Goal: Information Seeking & Learning: Learn about a topic

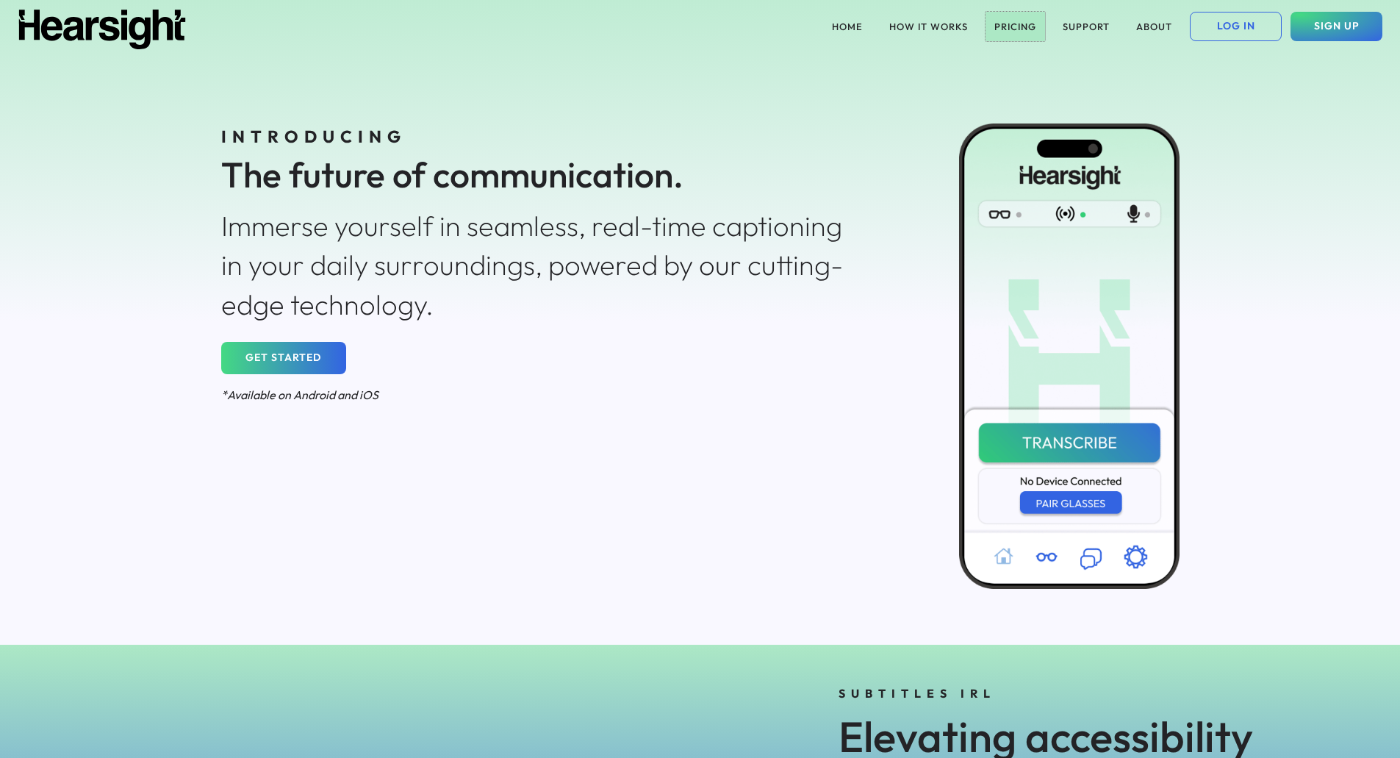
click at [1010, 26] on button "PRICING" at bounding box center [1015, 26] width 60 height 29
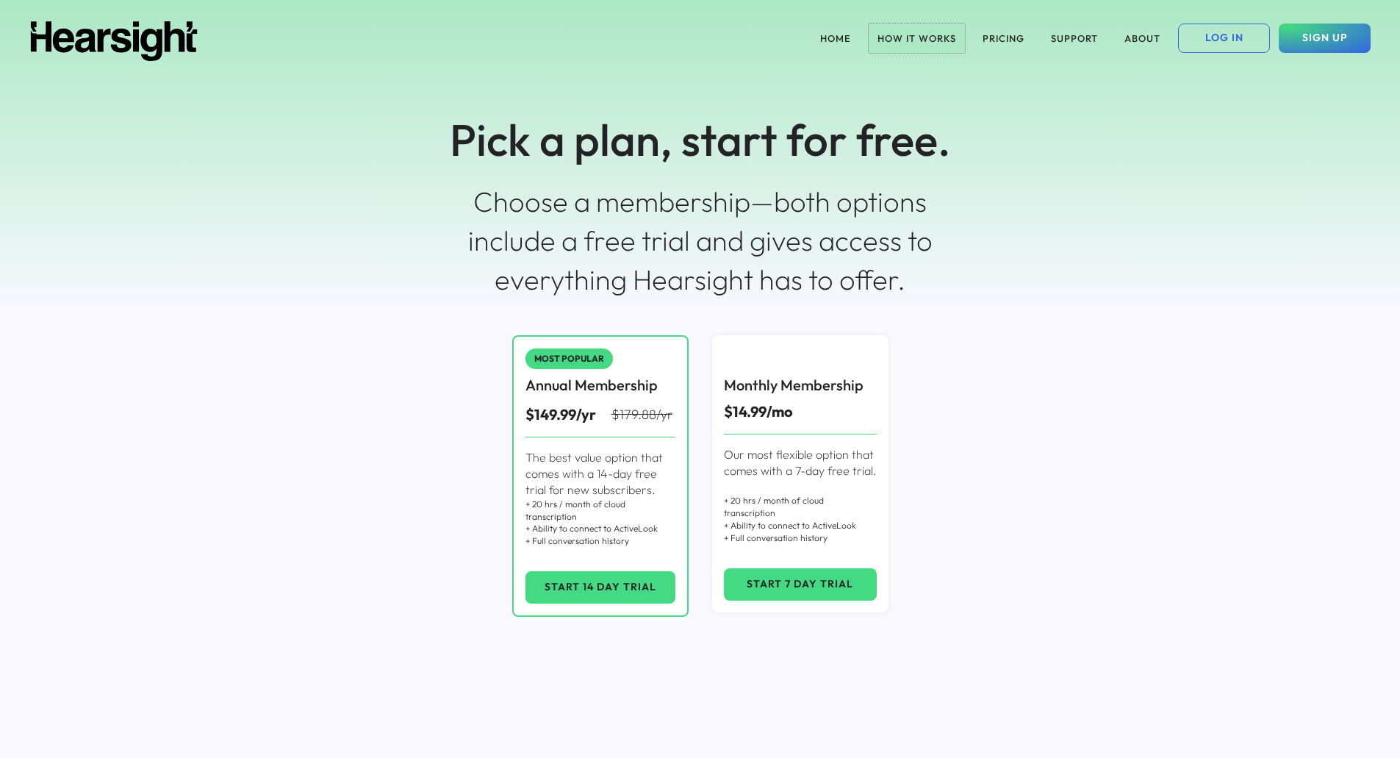
click at [905, 35] on button "HOW IT WORKS" at bounding box center [917, 38] width 96 height 29
